Goal: Task Accomplishment & Management: Manage account settings

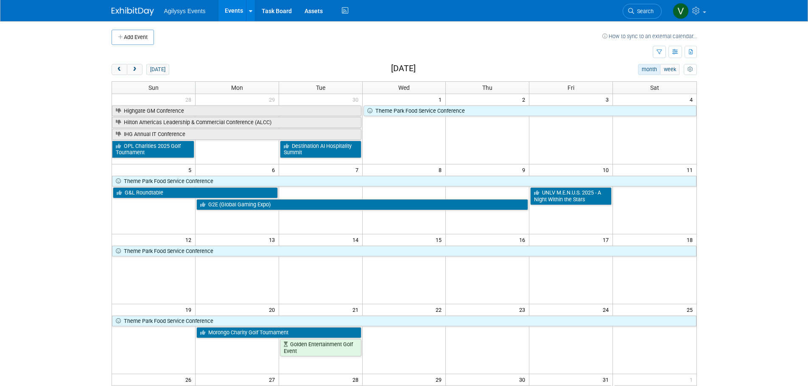
drag, startPoint x: 137, startPoint y: 70, endPoint x: 141, endPoint y: 81, distance: 12.1
click at [137, 70] on span "next" at bounding box center [134, 70] width 6 height 6
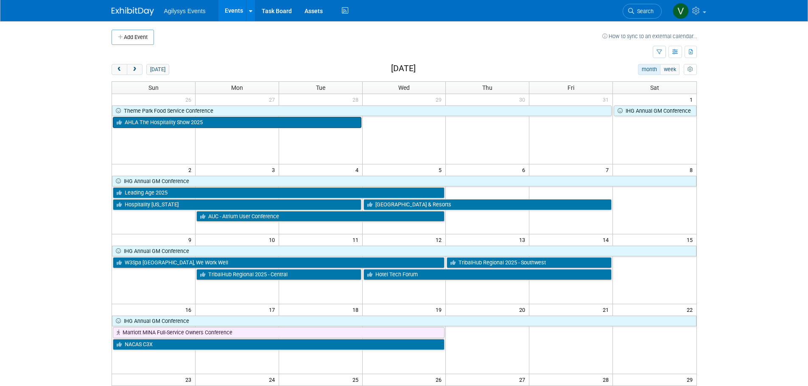
click at [156, 126] on link "AHLA The Hospitality Show 2025" at bounding box center [237, 122] width 248 height 11
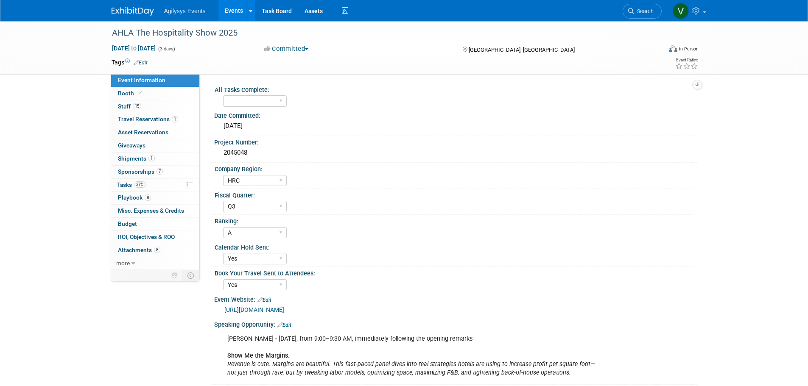
select select "HRC"
select select "Q3"
select select "A"
select select "Yes"
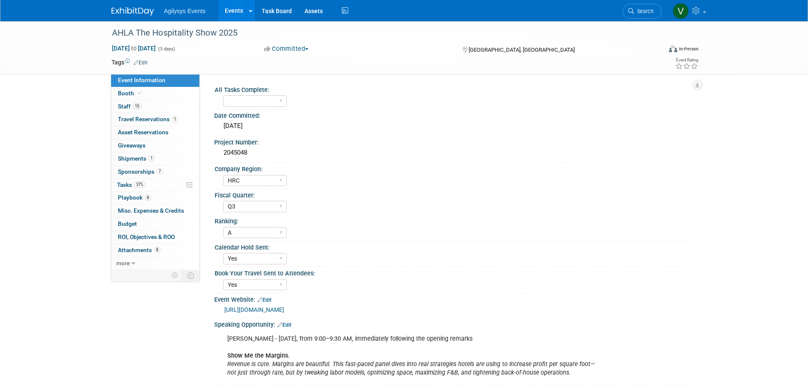
drag, startPoint x: 138, startPoint y: 252, endPoint x: 217, endPoint y: 301, distance: 93.2
click at [138, 252] on span "Attachments 8" at bounding box center [139, 250] width 42 height 7
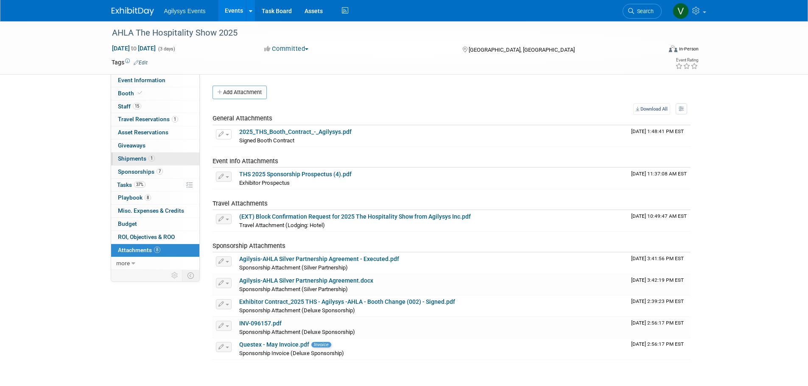
click at [136, 161] on span "Shipments 1" at bounding box center [136, 158] width 37 height 7
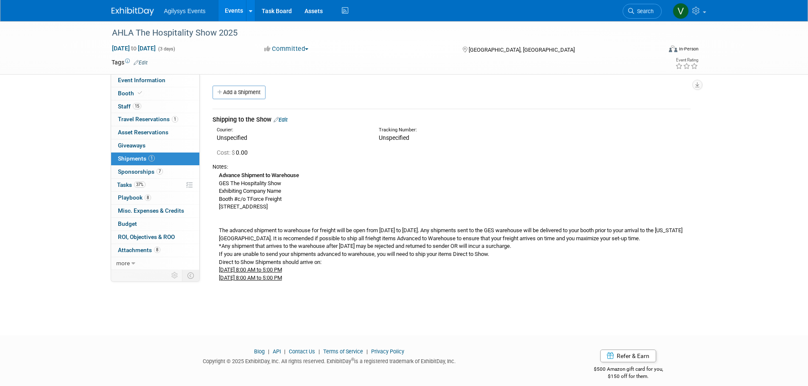
drag, startPoint x: 369, startPoint y: 288, endPoint x: 216, endPoint y: 171, distance: 192.9
click at [216, 171] on div "Advance Shipment to Warehouse GES The Hospitality Show Exhibiting Company Name …" at bounding box center [451, 226] width 478 height 111
copy div "Advance Shipment to Warehouse GES The Hospitality Show Exhibiting Company Name …"
click at [135, 91] on span "Booth" at bounding box center [131, 93] width 26 height 7
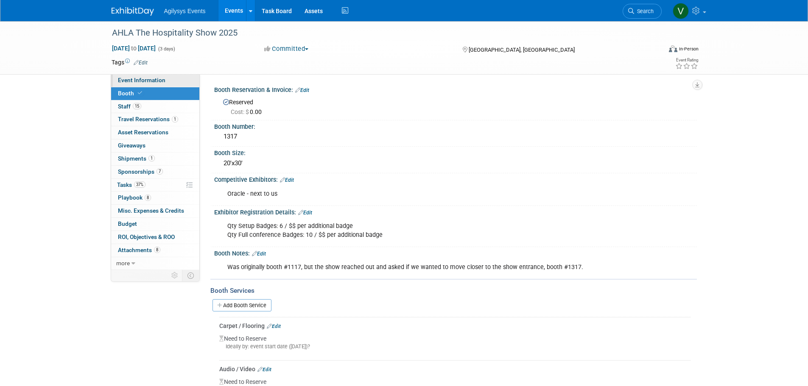
drag, startPoint x: 159, startPoint y: 81, endPoint x: 159, endPoint y: 85, distance: 4.3
click at [159, 80] on span "Event Information" at bounding box center [141, 80] width 47 height 7
select select "HRC"
select select "Q3"
select select "A"
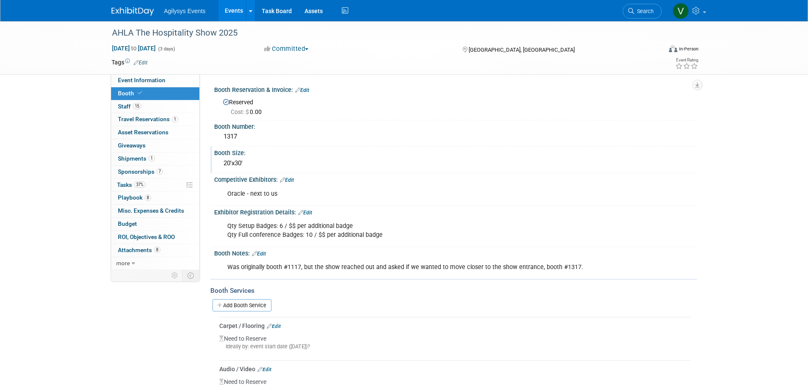
select select "Yes"
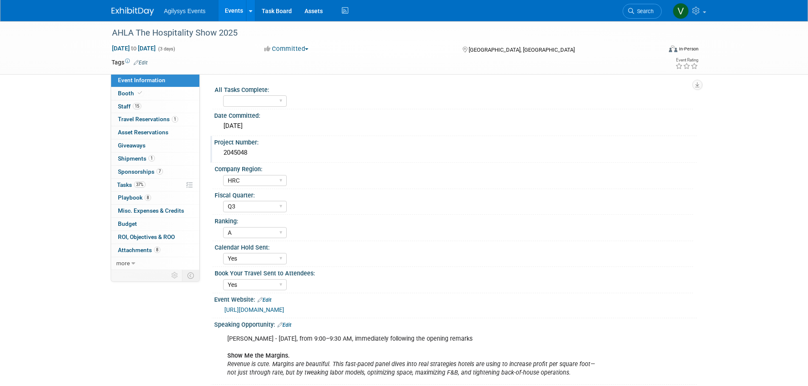
drag, startPoint x: 237, startPoint y: 154, endPoint x: 222, endPoint y: 153, distance: 15.3
click at [222, 153] on div "2045048" at bounding box center [455, 152] width 470 height 13
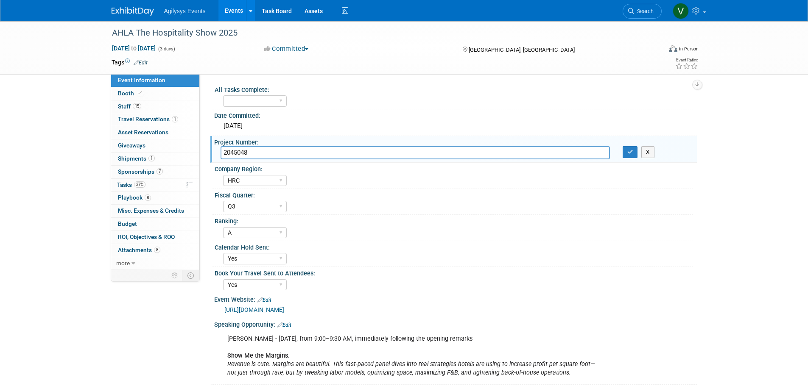
drag, startPoint x: 236, startPoint y: 152, endPoint x: 245, endPoint y: 148, distance: 10.1
click at [245, 148] on input "2045048" at bounding box center [414, 152] width 389 height 13
drag, startPoint x: 251, startPoint y: 153, endPoint x: 233, endPoint y: 152, distance: 17.4
click at [217, 153] on div "2045048" at bounding box center [415, 152] width 402 height 13
